Goal: Task Accomplishment & Management: Complete application form

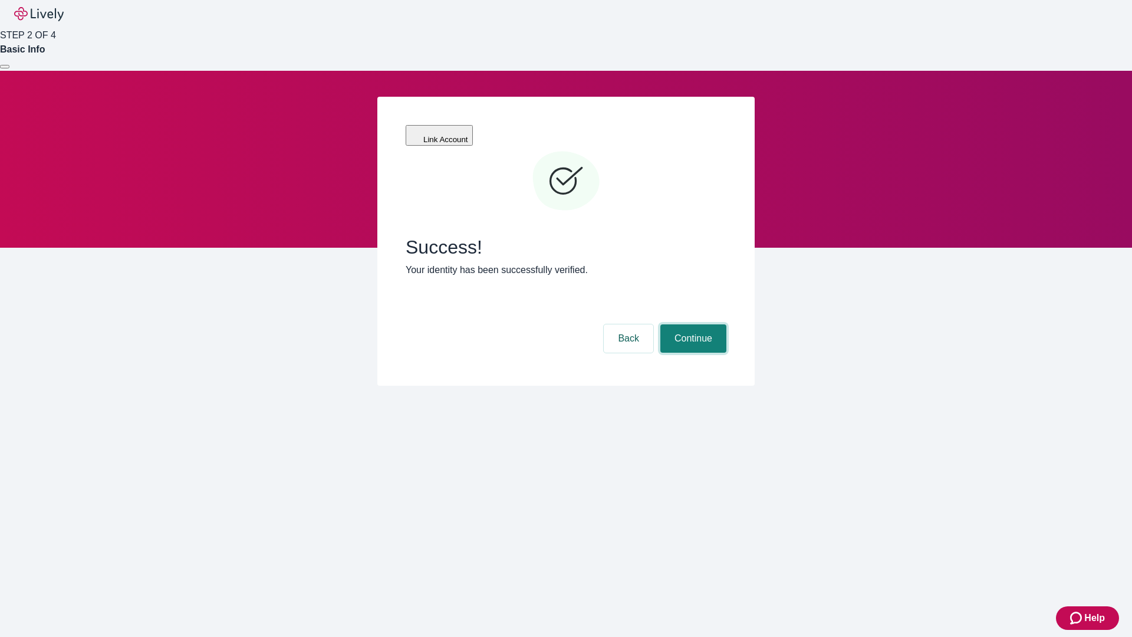
click at [692, 324] on button "Continue" at bounding box center [694, 338] width 66 height 28
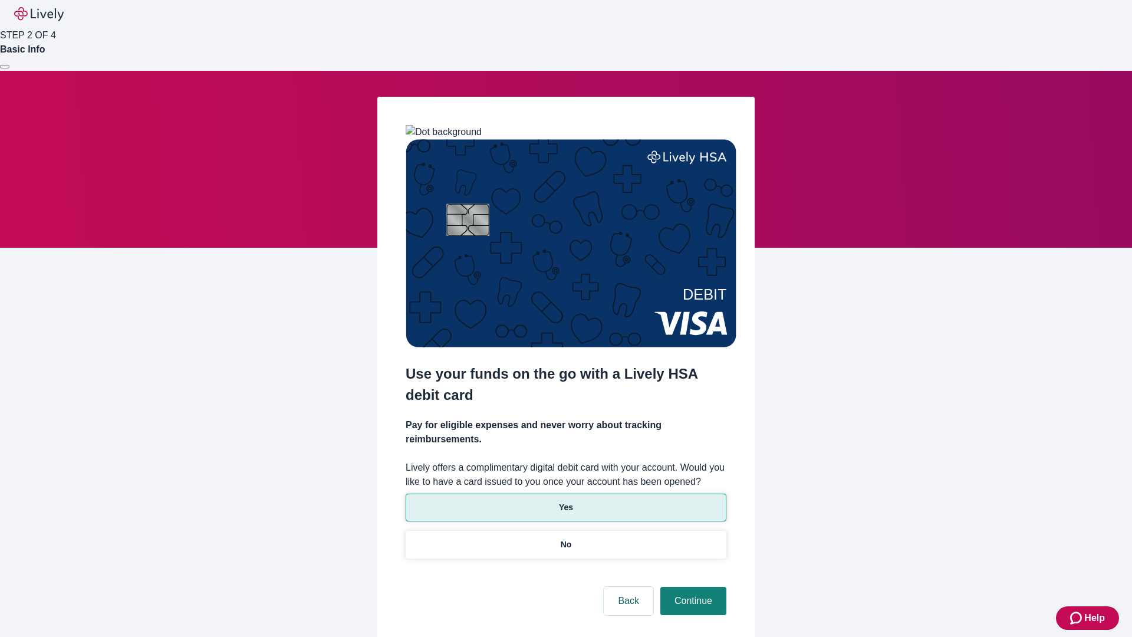
click at [566, 501] on p "Yes" at bounding box center [566, 507] width 14 height 12
click at [692, 587] on button "Continue" at bounding box center [694, 601] width 66 height 28
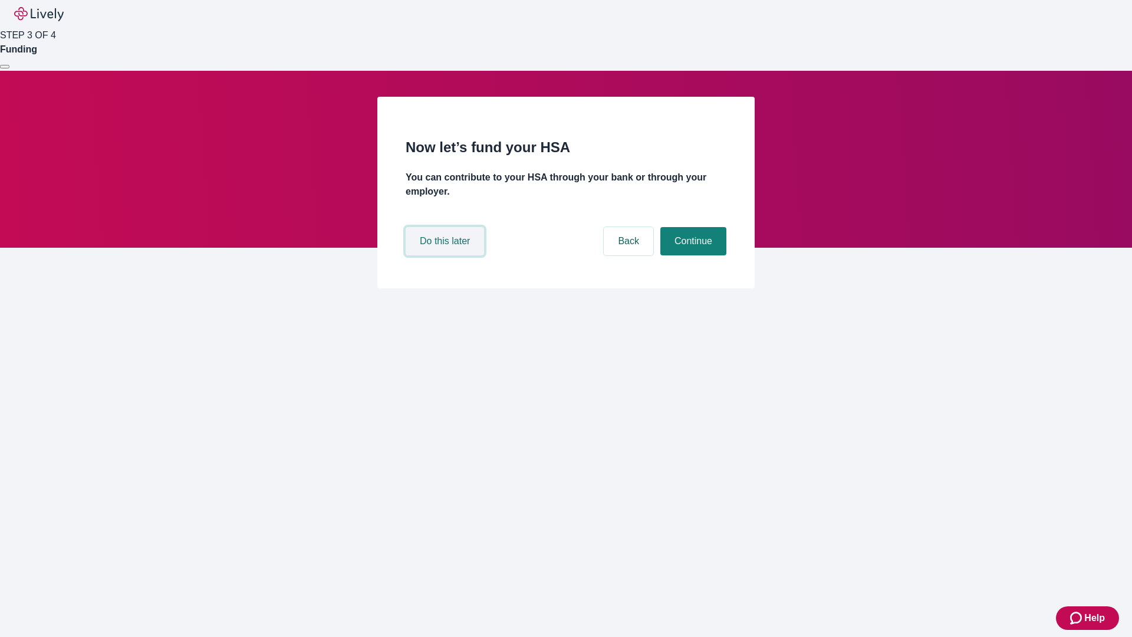
click at [446, 255] on button "Do this later" at bounding box center [445, 241] width 78 height 28
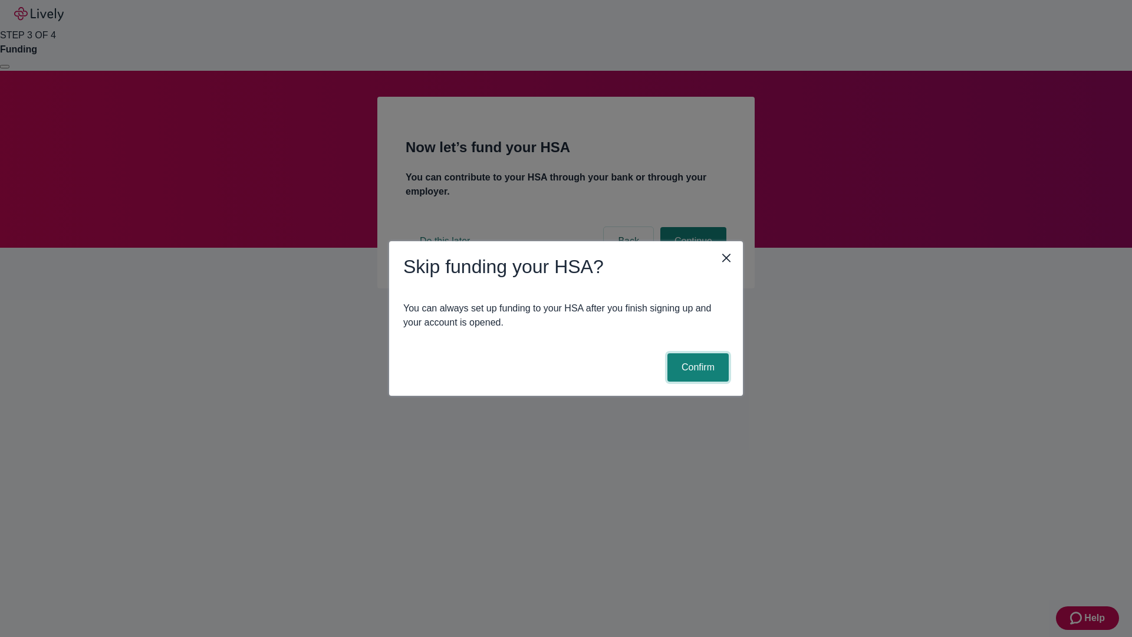
click at [697, 367] on button "Confirm" at bounding box center [698, 367] width 61 height 28
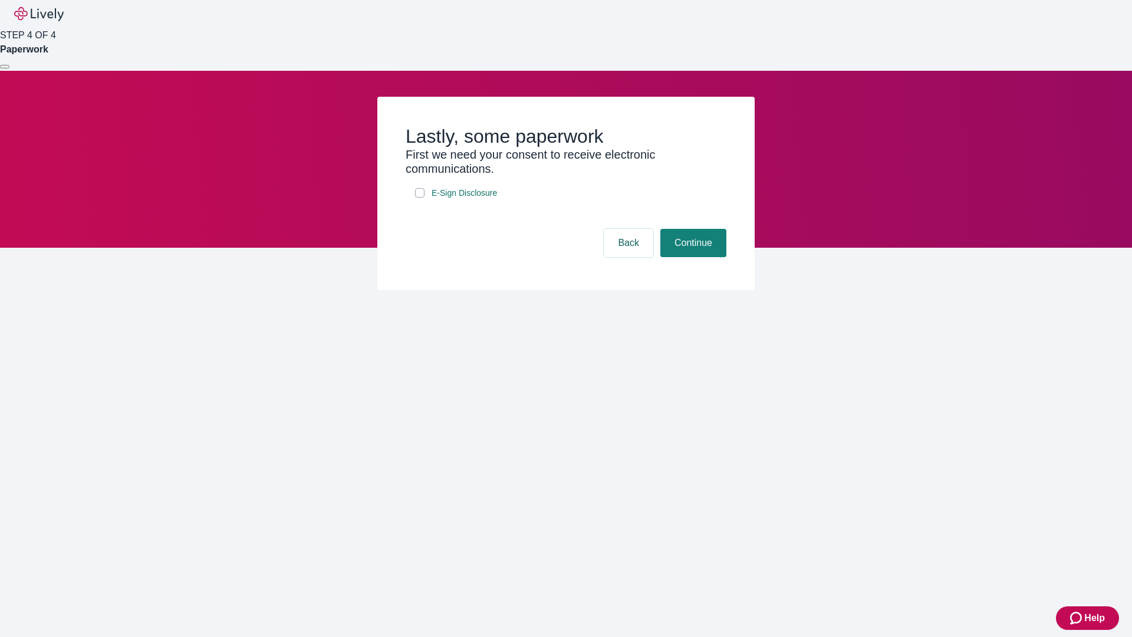
click at [420, 198] on input "E-Sign Disclosure" at bounding box center [419, 192] width 9 height 9
checkbox input "true"
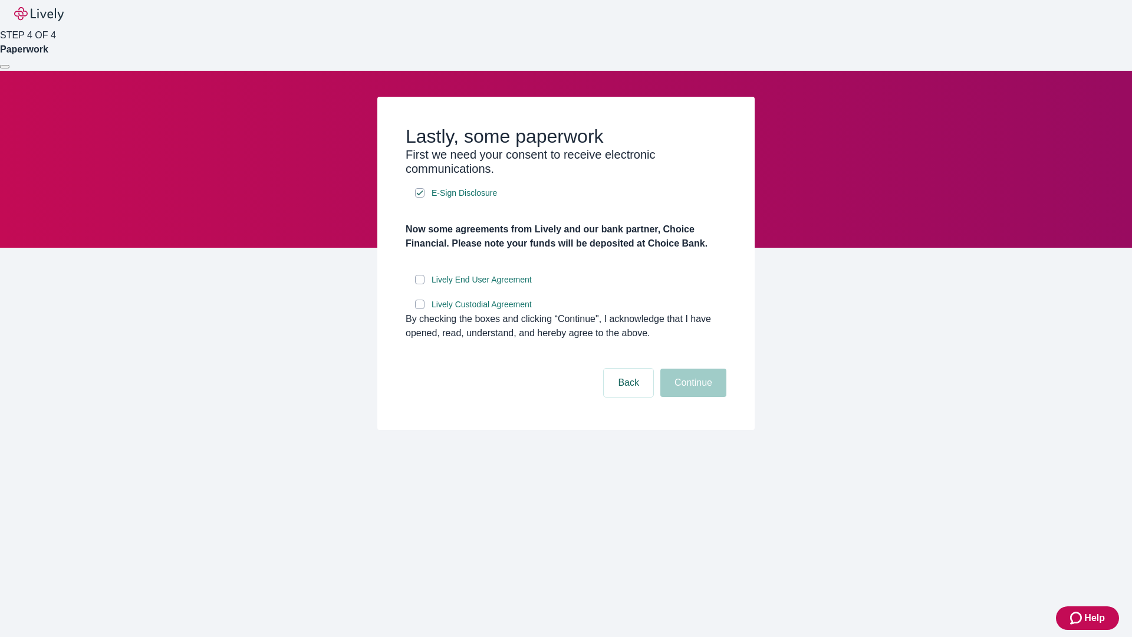
click at [420, 284] on input "Lively End User Agreement" at bounding box center [419, 279] width 9 height 9
checkbox input "true"
click at [420, 309] on input "Lively Custodial Agreement" at bounding box center [419, 304] width 9 height 9
checkbox input "true"
click at [692, 397] on button "Continue" at bounding box center [694, 383] width 66 height 28
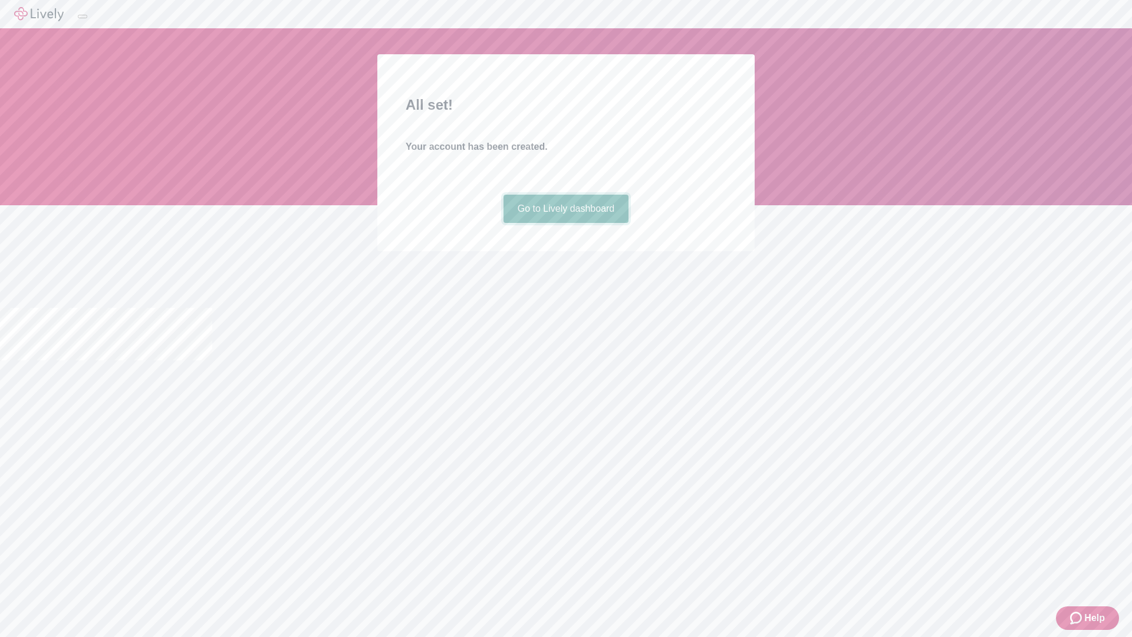
click at [566, 223] on link "Go to Lively dashboard" at bounding box center [567, 209] width 126 height 28
